Goal: Task Accomplishment & Management: Use online tool/utility

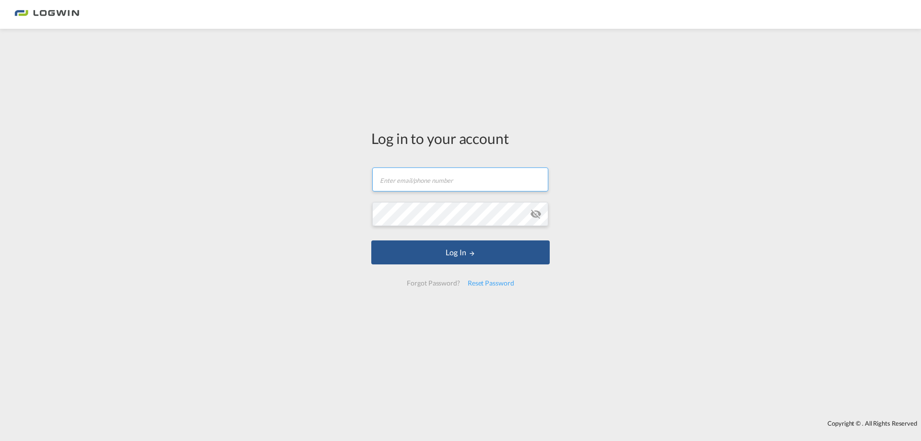
click at [432, 177] on input "text" at bounding box center [460, 179] width 176 height 24
type input "[PERSON_NAME][EMAIL_ADDRESS][PERSON_NAME][DOMAIN_NAME]"
click at [371, 240] on button "Log In" at bounding box center [460, 252] width 178 height 24
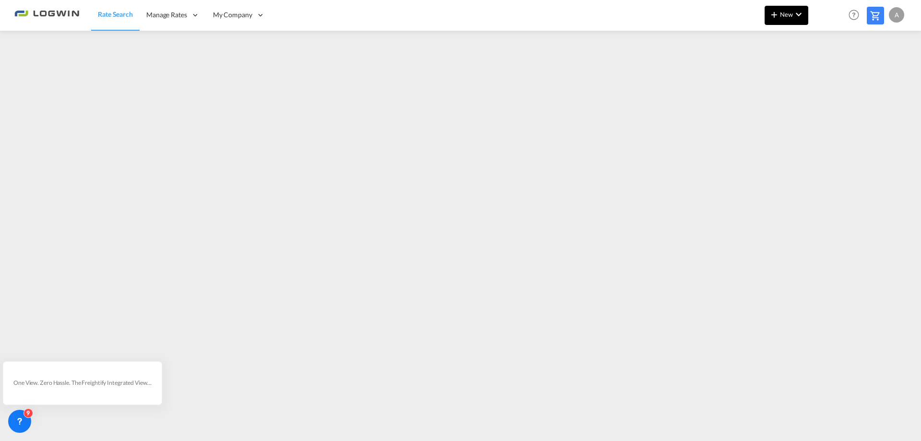
click at [793, 13] on md-icon "icon-chevron-down" at bounding box center [799, 15] width 12 height 12
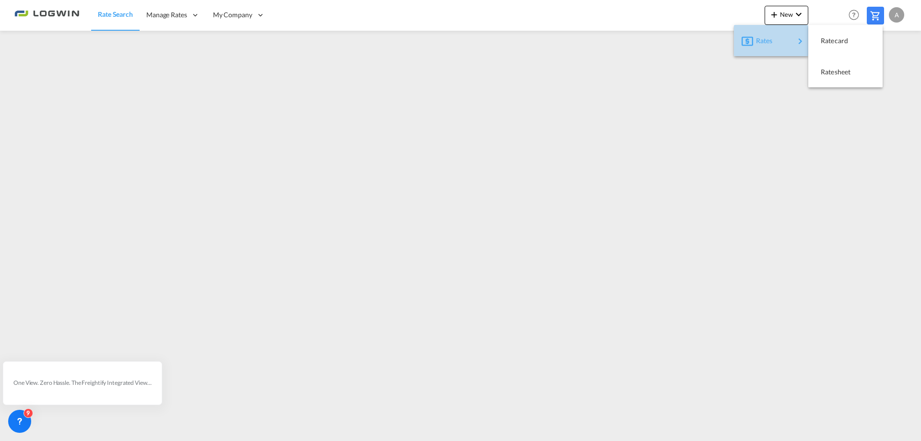
click at [758, 38] on span "Rates" at bounding box center [762, 40] width 12 height 19
click at [831, 71] on span "Ratesheet" at bounding box center [826, 71] width 11 height 19
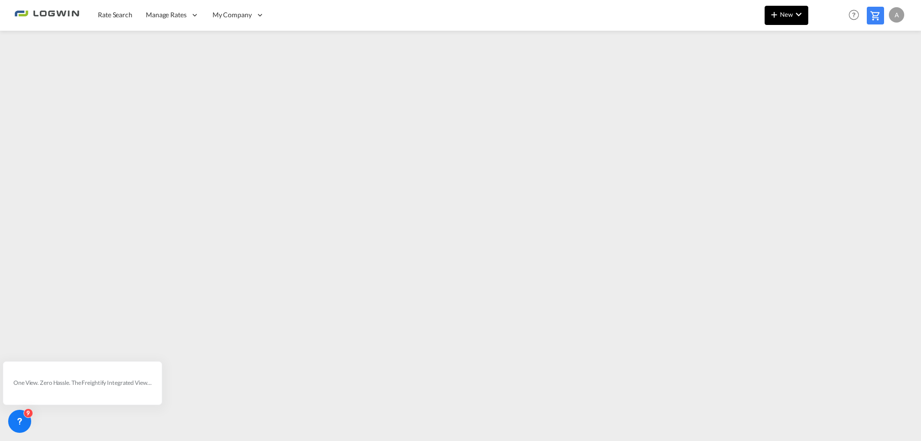
click at [782, 13] on span "New" at bounding box center [787, 15] width 36 height 8
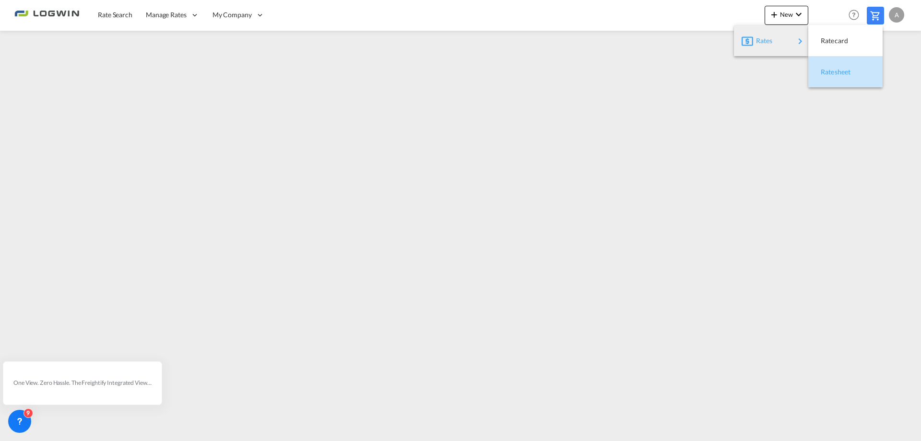
click at [831, 73] on span "Ratesheet" at bounding box center [826, 71] width 11 height 19
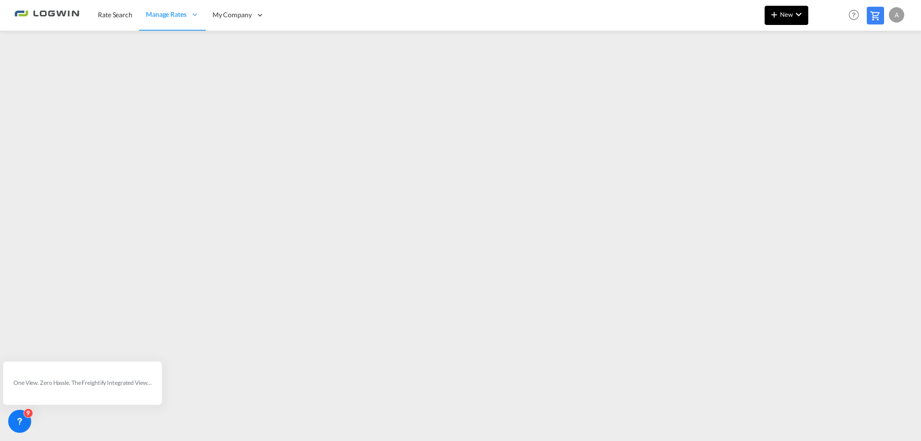
click at [799, 13] on md-icon "icon-chevron-down" at bounding box center [799, 15] width 12 height 12
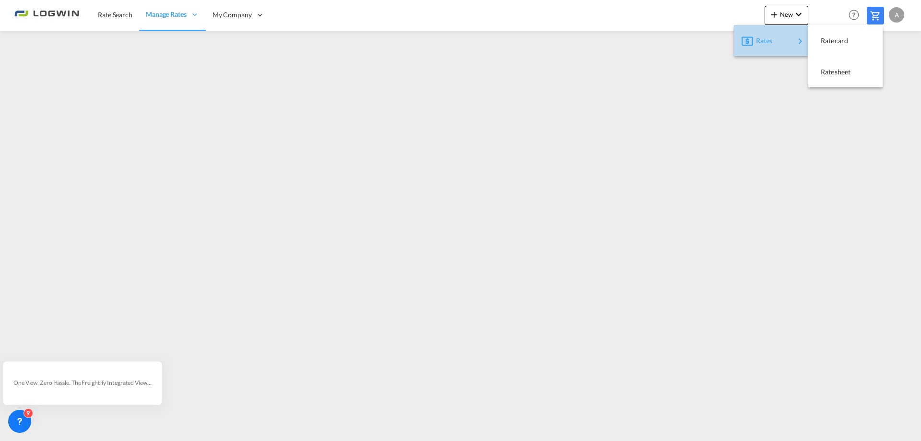
click at [766, 40] on span "Rates" at bounding box center [762, 40] width 12 height 19
click at [831, 71] on span "Ratesheet" at bounding box center [826, 71] width 11 height 19
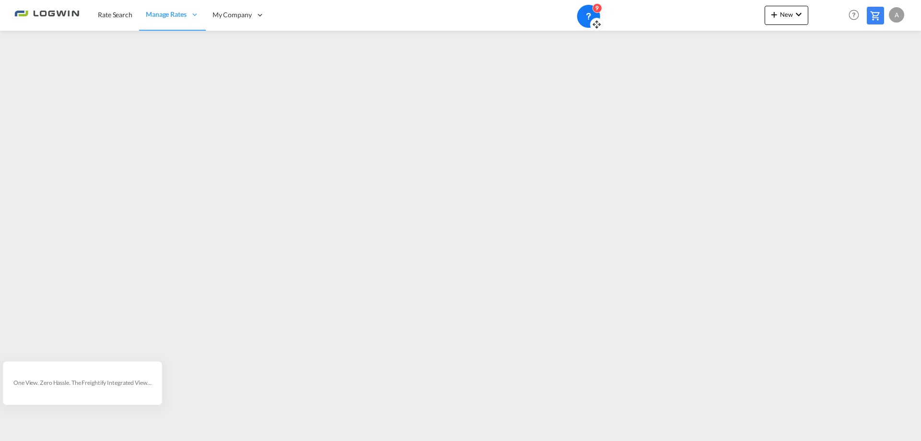
drag, startPoint x: 26, startPoint y: 429, endPoint x: 595, endPoint y: 5, distance: 709.7
click at [595, 5] on div "9" at bounding box center [588, 16] width 23 height 23
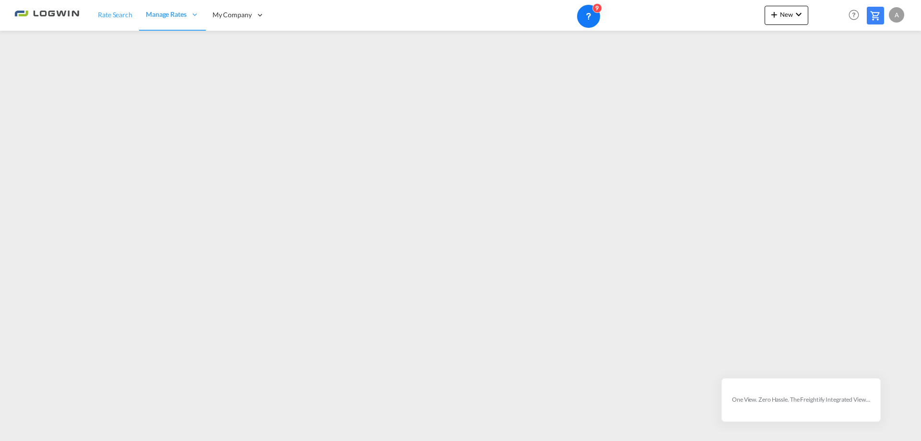
click at [112, 9] on link "Rate Search" at bounding box center [115, 15] width 48 height 31
